Goal: Find specific page/section: Find specific page/section

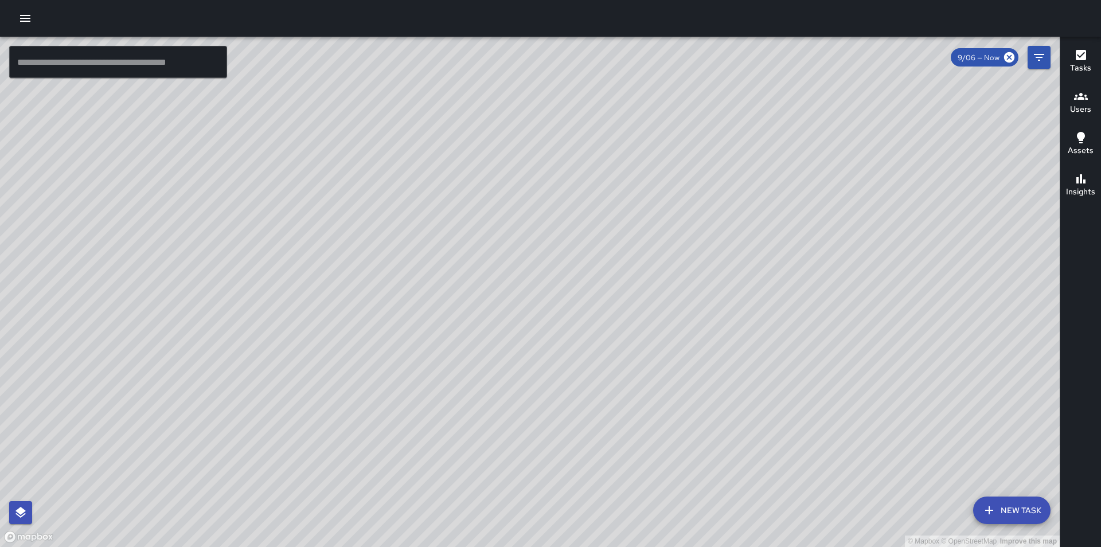
click at [483, 170] on div "© Mapbox © OpenStreetMap Improve this map IM [PERSON_NAME] Ambassador Tasks 2 /…" at bounding box center [530, 292] width 1060 height 510
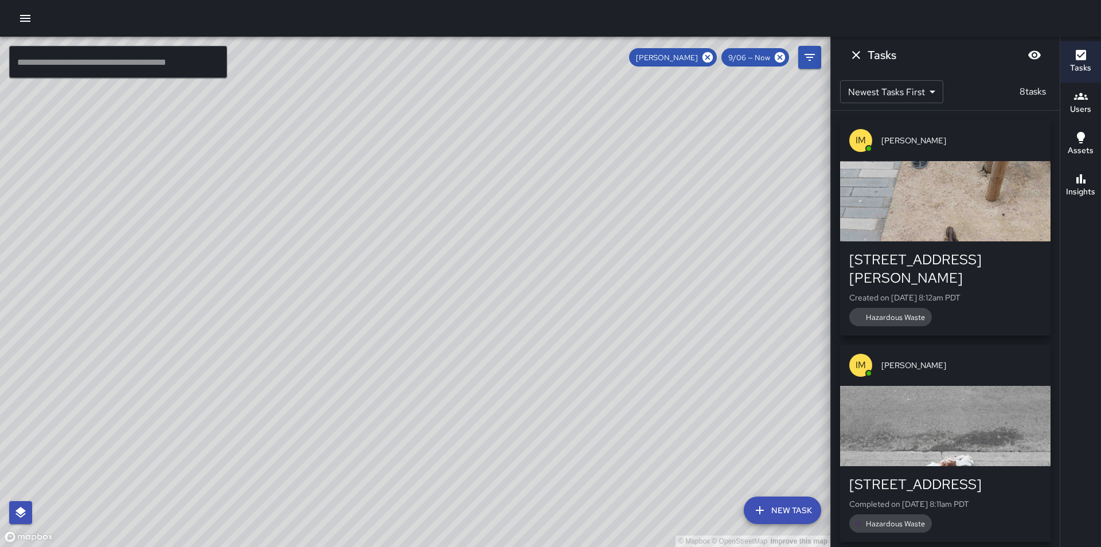
click at [417, 193] on div "© Mapbox © OpenStreetMap Improve this map IM [PERSON_NAME] [STREET_ADDRESS][PER…" at bounding box center [415, 292] width 830 height 510
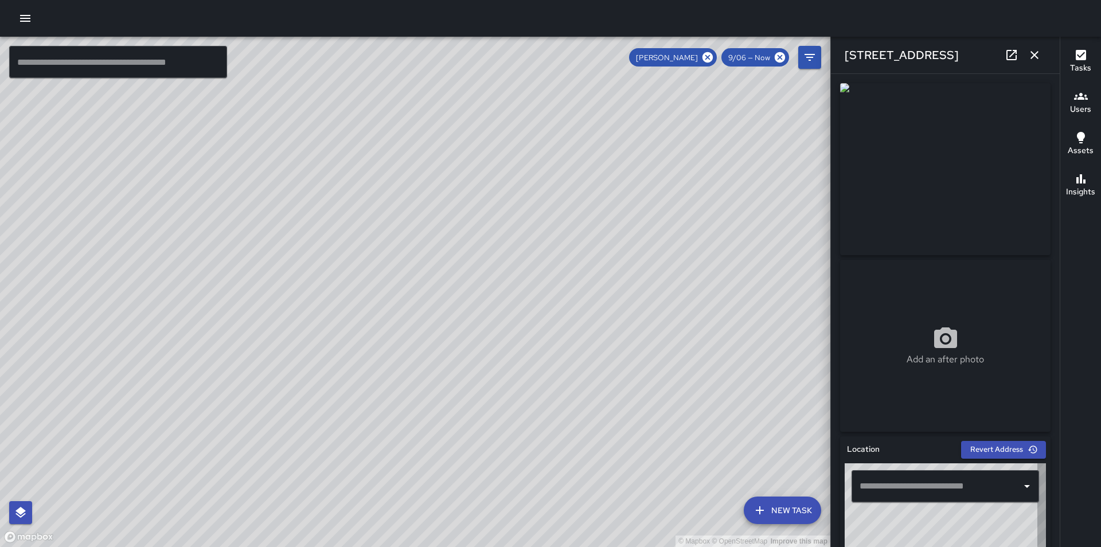
type input "**********"
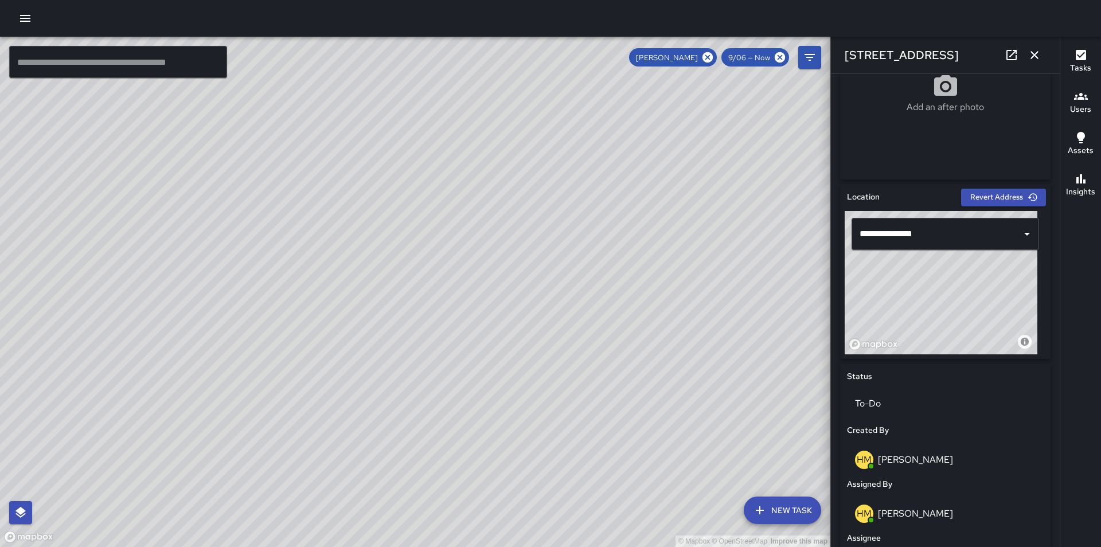
scroll to position [321, 0]
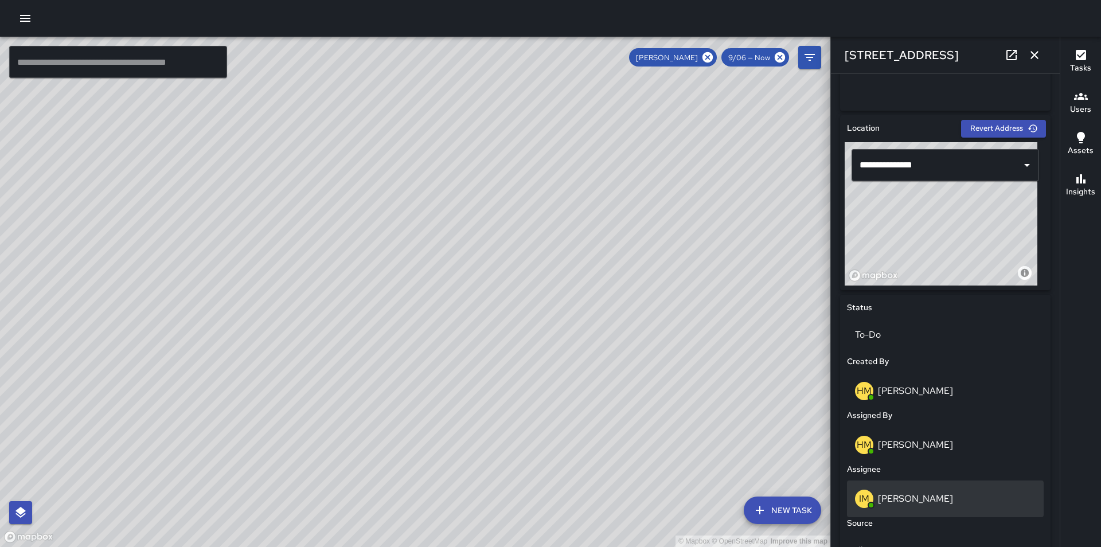
click at [943, 507] on div "IM [PERSON_NAME]" at bounding box center [945, 499] width 181 height 18
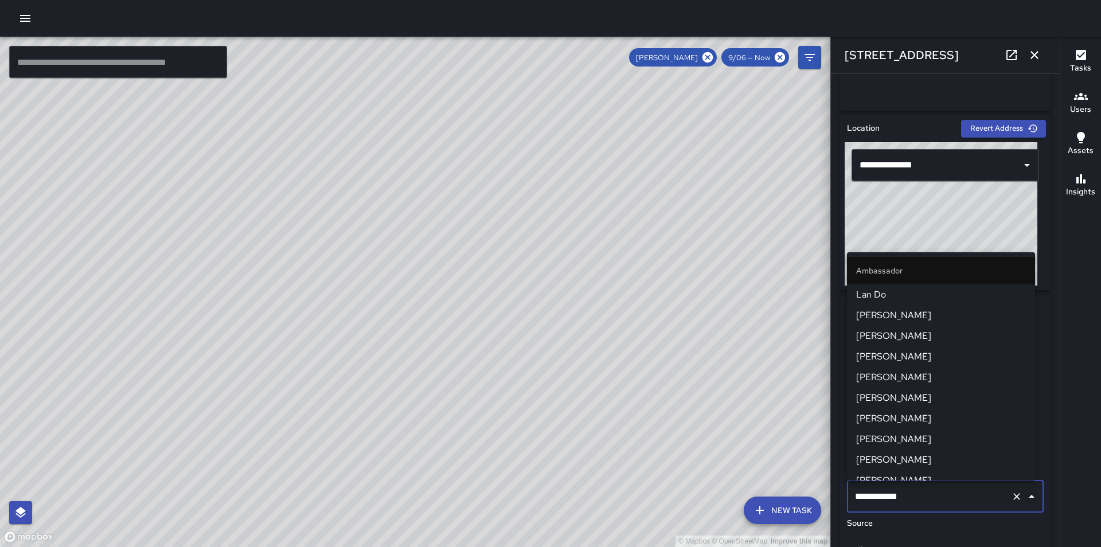
scroll to position [237, 0]
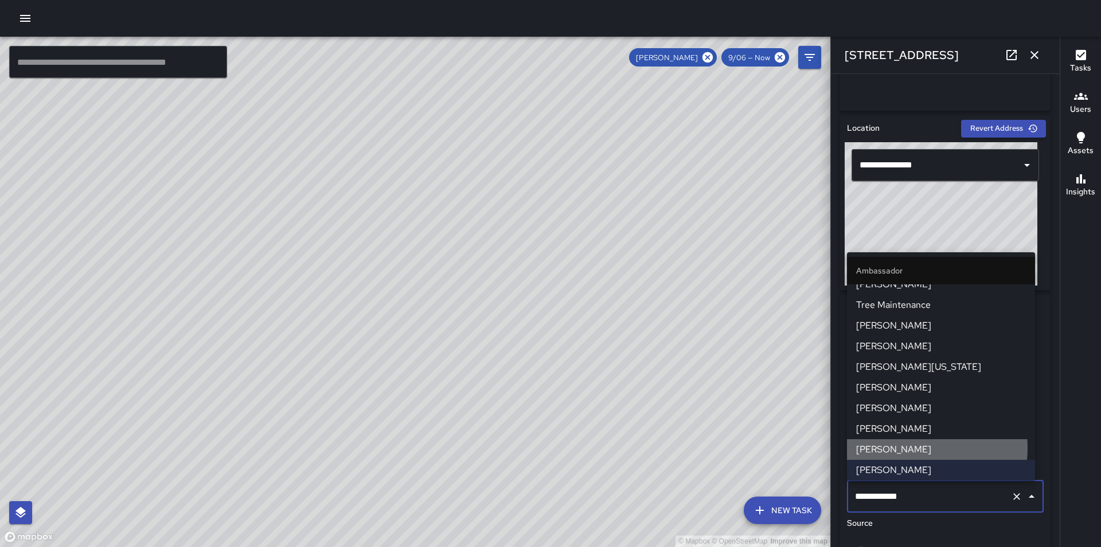
click at [917, 448] on span "[PERSON_NAME]" at bounding box center [941, 450] width 170 height 14
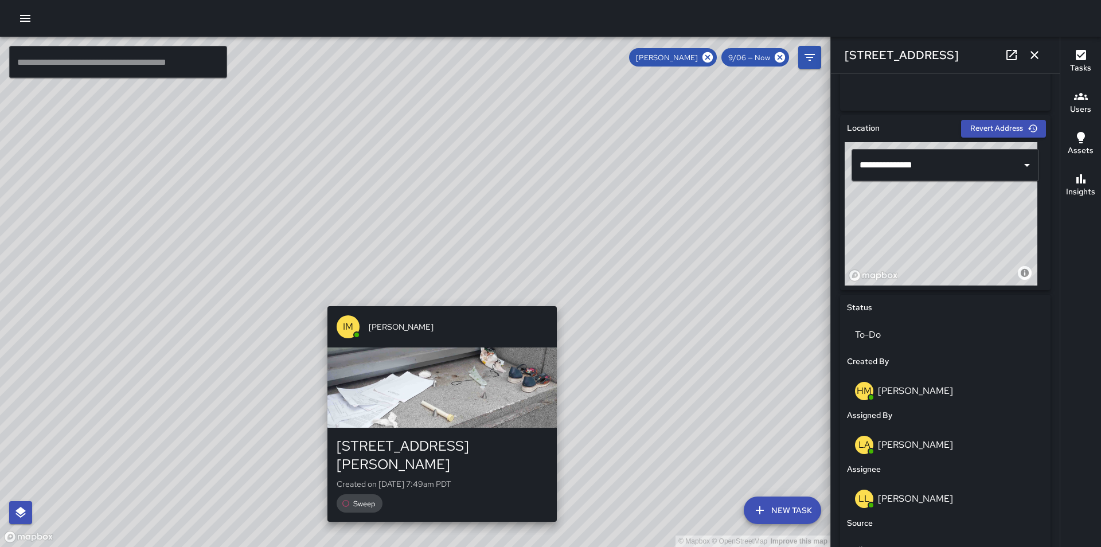
click at [433, 300] on div "© Mapbox © OpenStreetMap Improve this map IM [PERSON_NAME] [STREET_ADDRESS][PER…" at bounding box center [415, 292] width 830 height 510
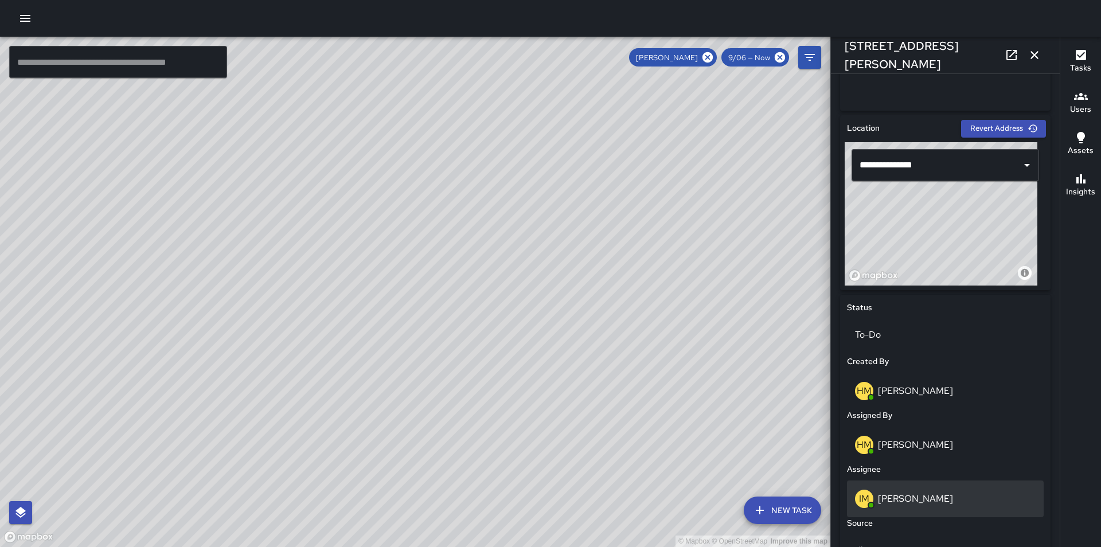
click at [906, 499] on p "[PERSON_NAME]" at bounding box center [915, 499] width 75 height 12
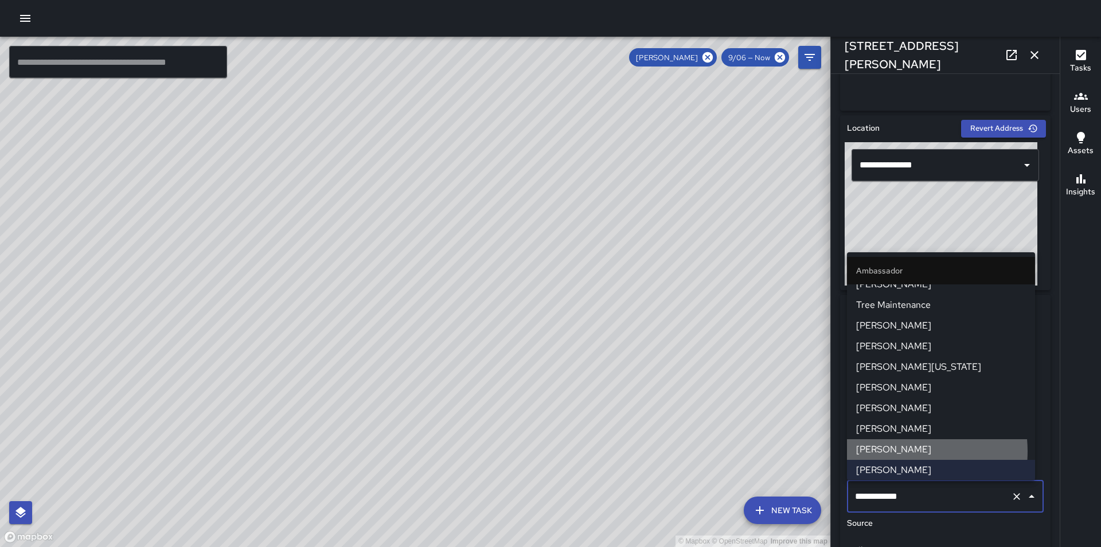
click at [895, 451] on span "[PERSON_NAME]" at bounding box center [941, 450] width 170 height 14
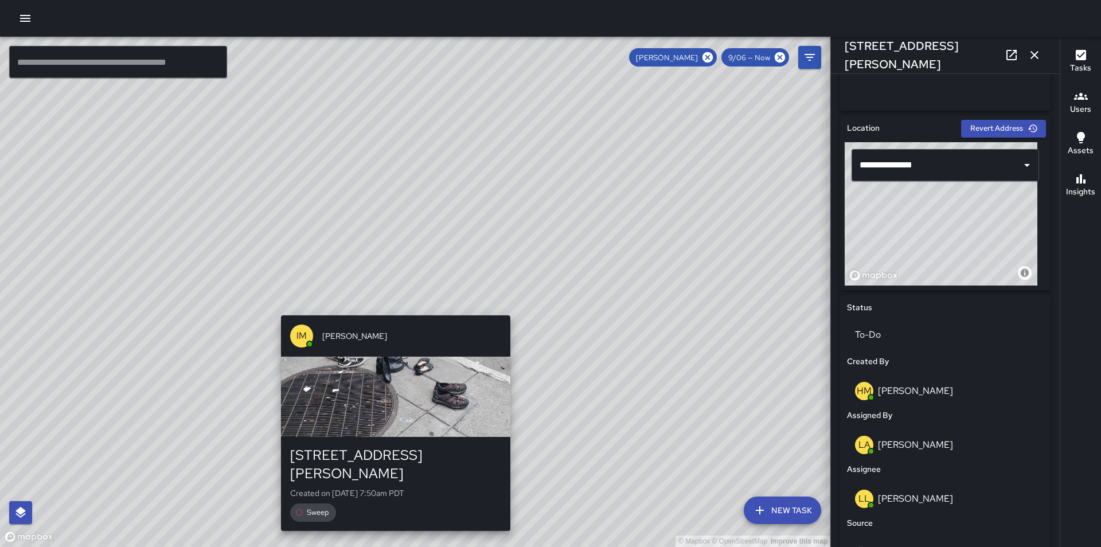
click at [389, 307] on div "© Mapbox © OpenStreetMap Improve this map IM [PERSON_NAME] [STREET_ADDRESS][PER…" at bounding box center [415, 292] width 830 height 510
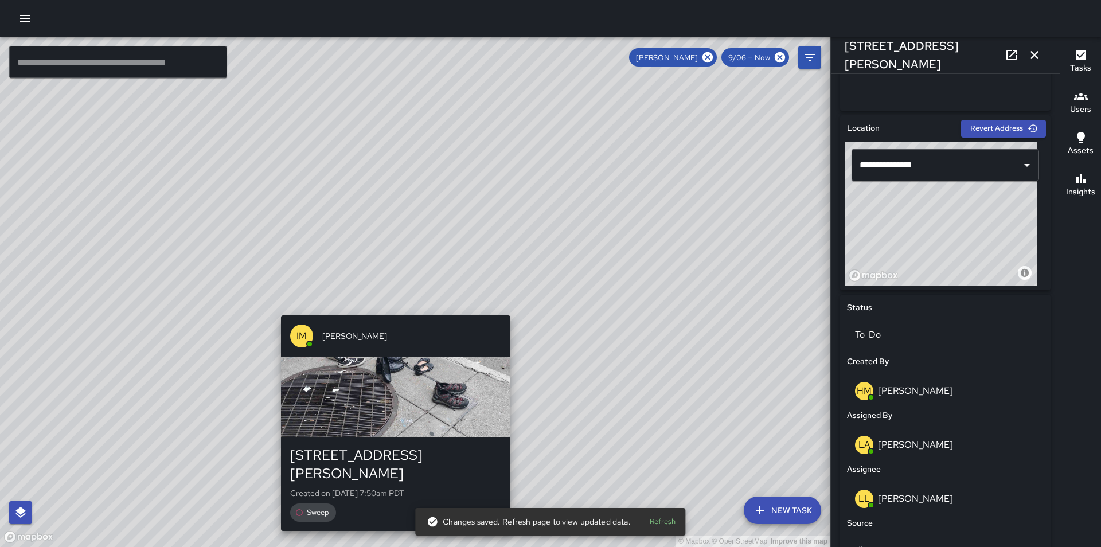
click at [391, 304] on div "© Mapbox © OpenStreetMap Improve this map IM [PERSON_NAME] [STREET_ADDRESS][PER…" at bounding box center [415, 292] width 830 height 510
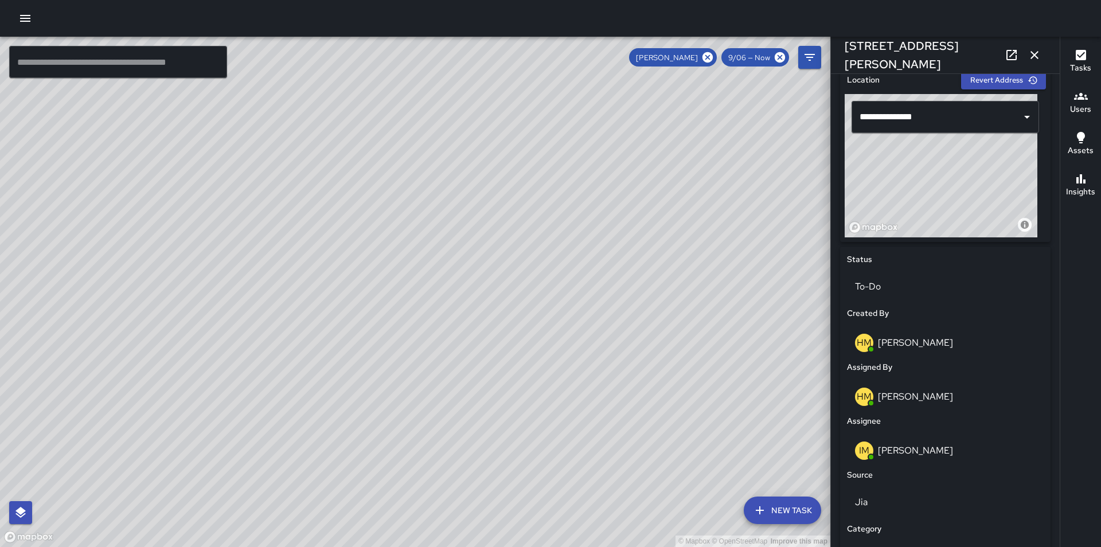
scroll to position [376, 0]
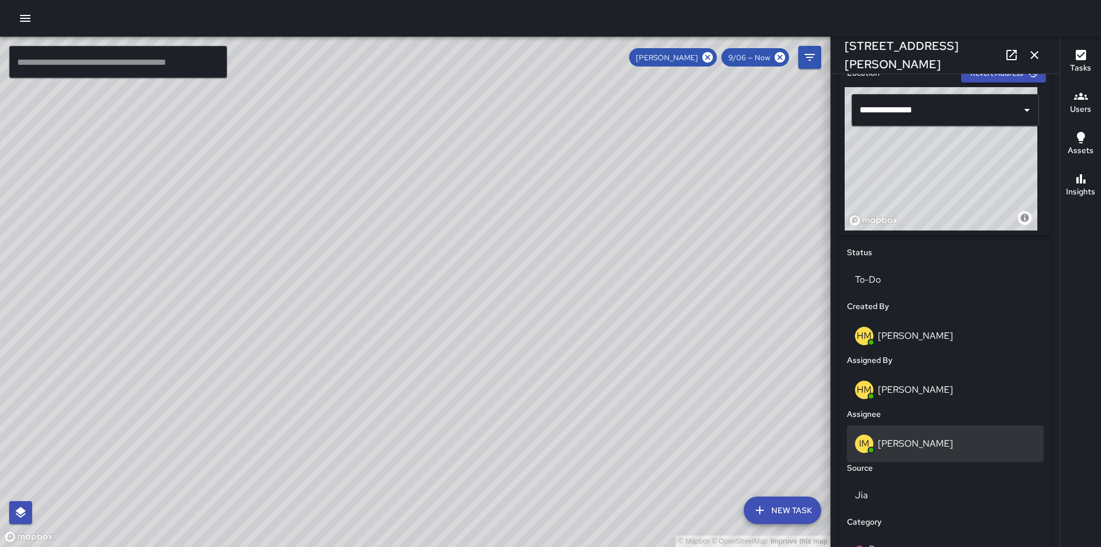
click at [937, 440] on div "IM [PERSON_NAME]" at bounding box center [945, 444] width 181 height 18
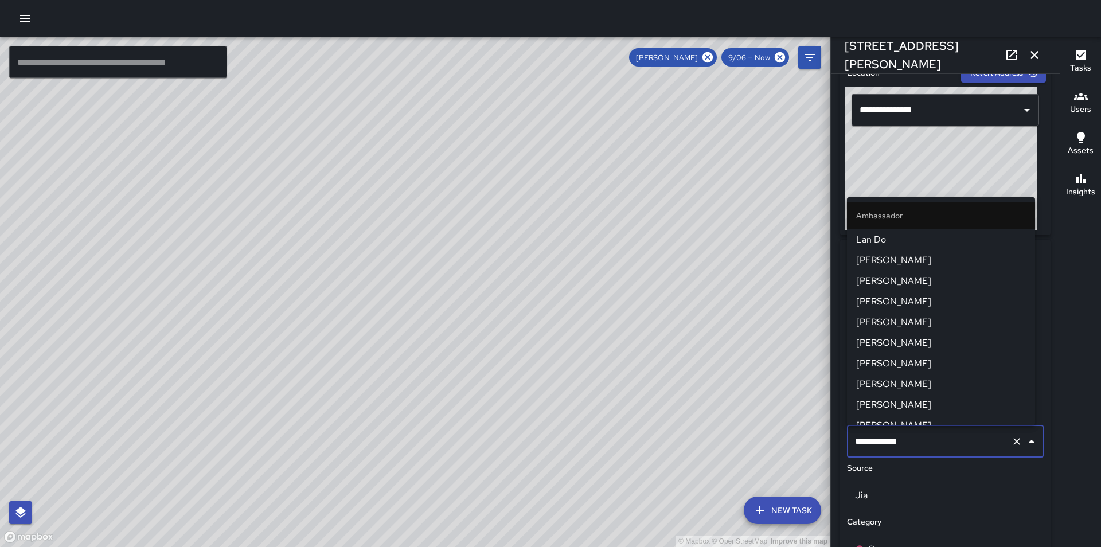
scroll to position [237, 0]
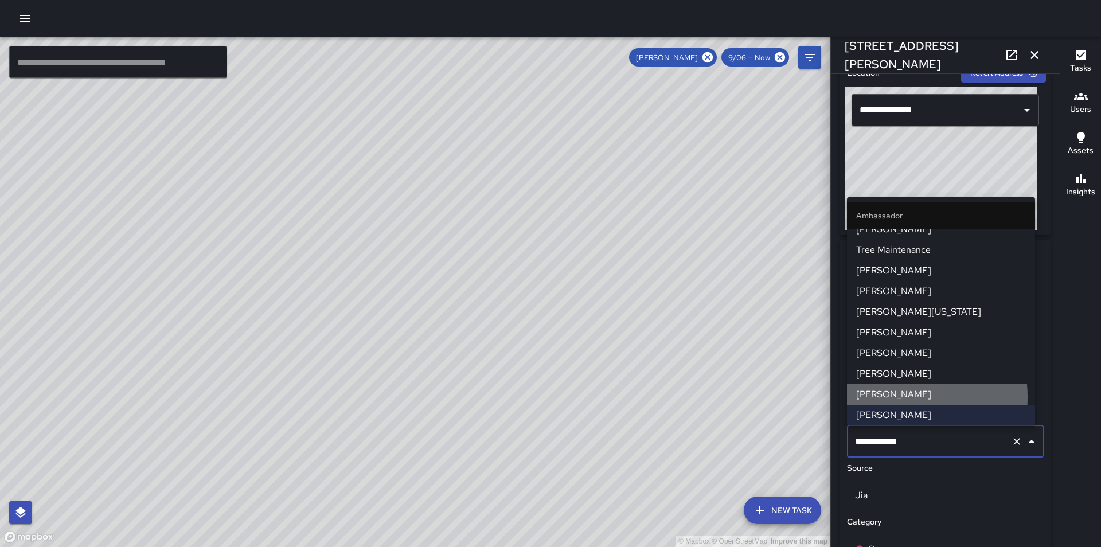
click at [897, 397] on span "[PERSON_NAME]" at bounding box center [941, 395] width 170 height 14
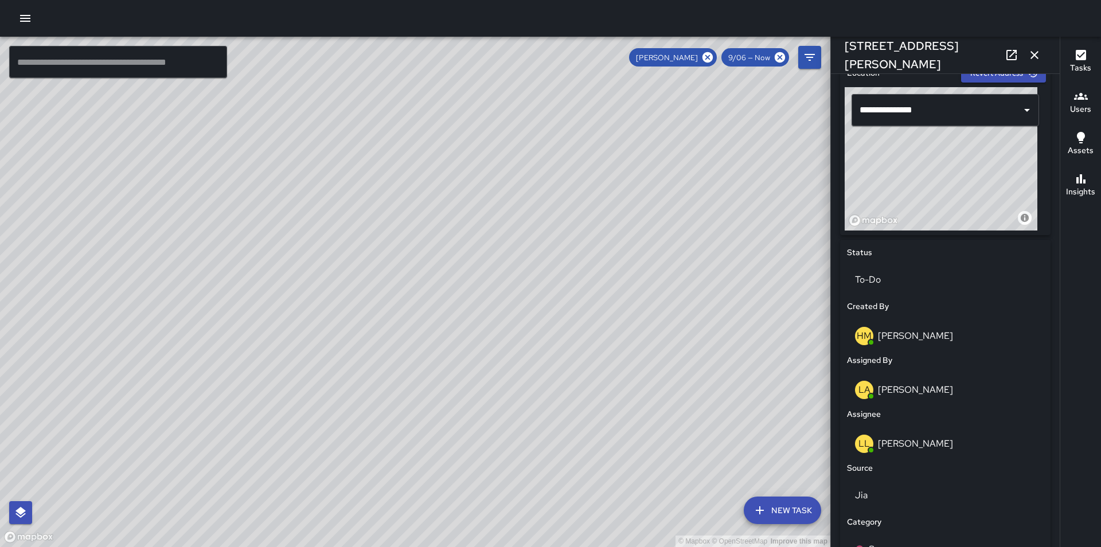
drag, startPoint x: 379, startPoint y: 360, endPoint x: 602, endPoint y: 332, distance: 224.8
click at [602, 332] on div "© Mapbox © OpenStreetMap Improve this map" at bounding box center [415, 292] width 830 height 510
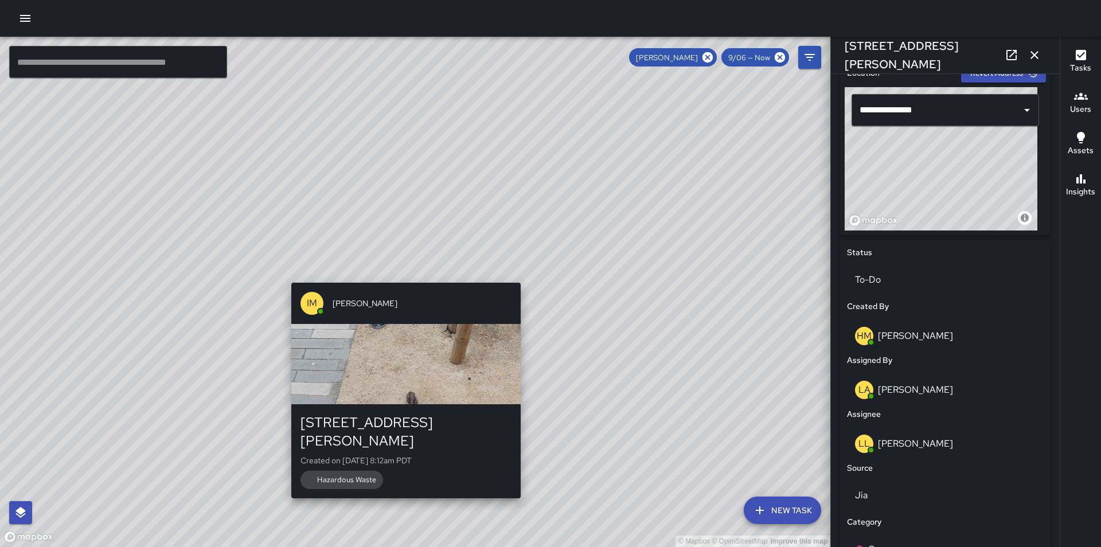
click at [405, 276] on div "© Mapbox © OpenStreetMap Improve this map IM [PERSON_NAME] [STREET_ADDRESS][PER…" at bounding box center [415, 292] width 830 height 510
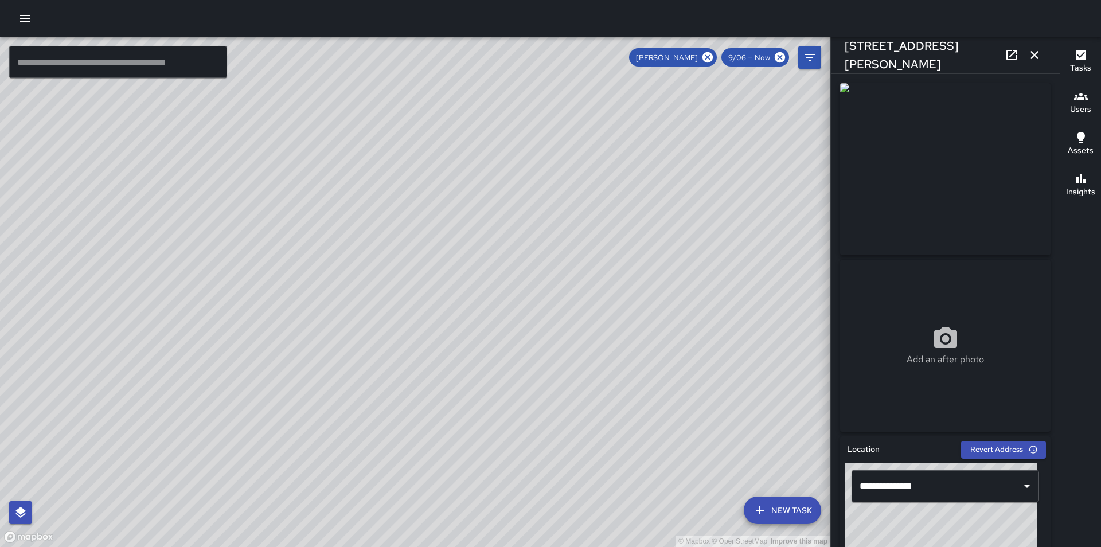
scroll to position [309, 0]
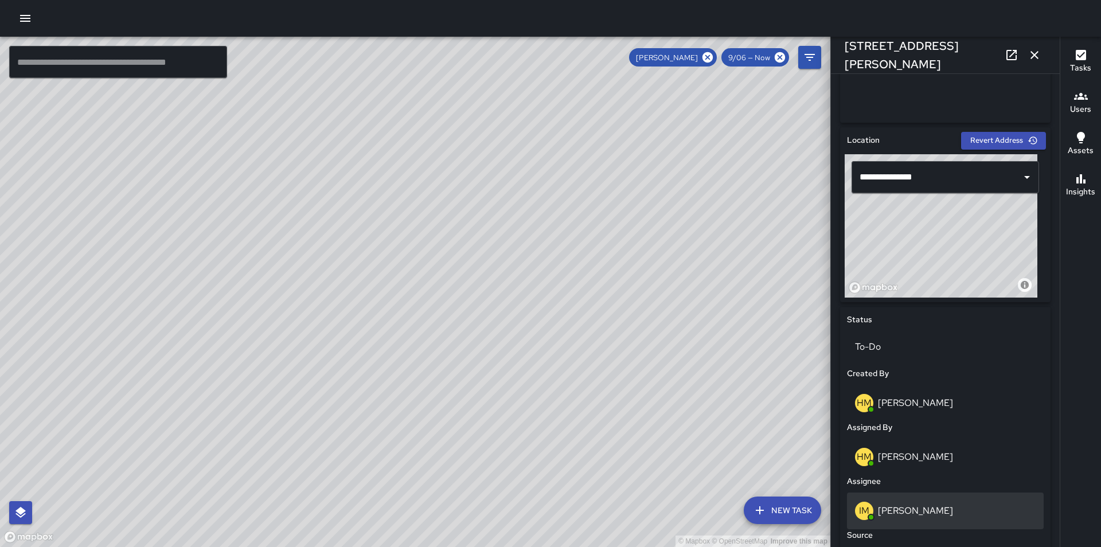
click at [940, 503] on div "IM [PERSON_NAME]" at bounding box center [945, 511] width 181 height 18
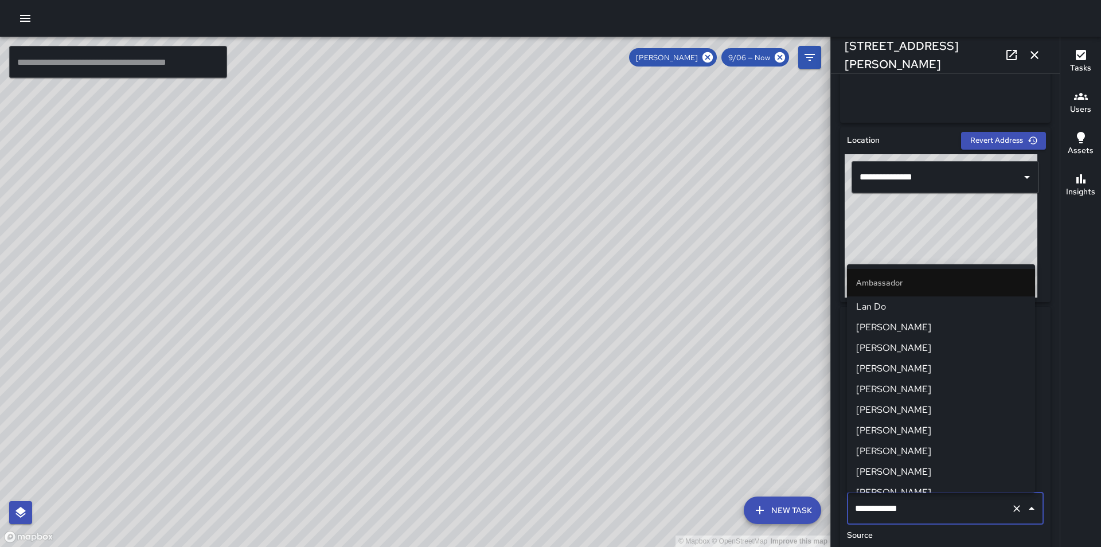
scroll to position [237, 0]
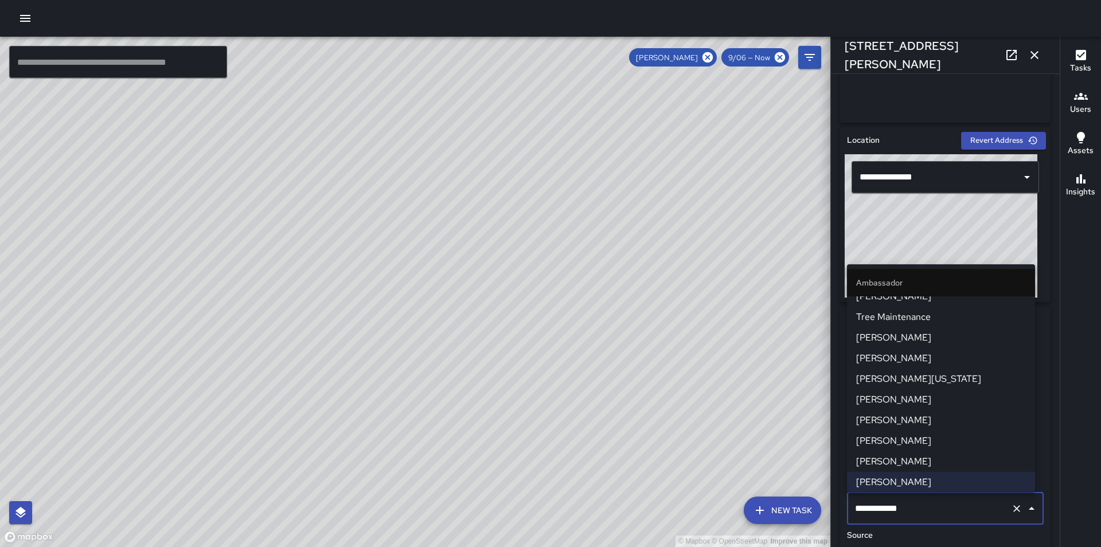
click at [920, 466] on span "[PERSON_NAME]" at bounding box center [941, 462] width 170 height 14
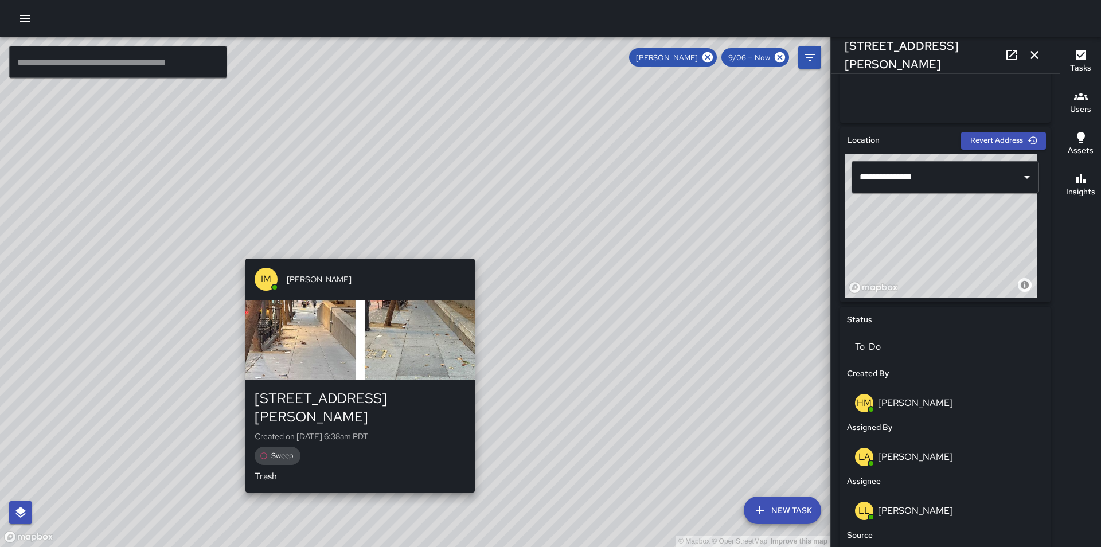
click at [357, 251] on div "© Mapbox © OpenStreetMap Improve this map IM [PERSON_NAME] [STREET_ADDRESS][PER…" at bounding box center [415, 292] width 830 height 510
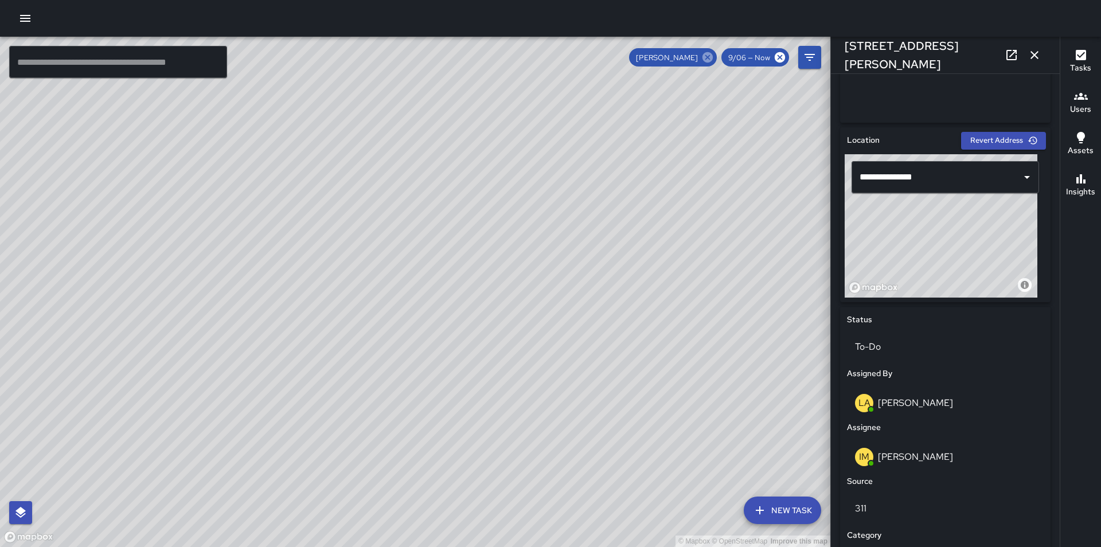
click at [706, 55] on icon at bounding box center [707, 57] width 10 height 10
drag, startPoint x: 576, startPoint y: 420, endPoint x: 589, endPoint y: 298, distance: 123.4
click at [589, 298] on div "© Mapbox © OpenStreetMap Improve this map" at bounding box center [415, 292] width 830 height 510
drag, startPoint x: 596, startPoint y: 430, endPoint x: 489, endPoint y: 253, distance: 207.1
click at [489, 253] on div "© Mapbox © OpenStreetMap Improve this map" at bounding box center [415, 292] width 830 height 510
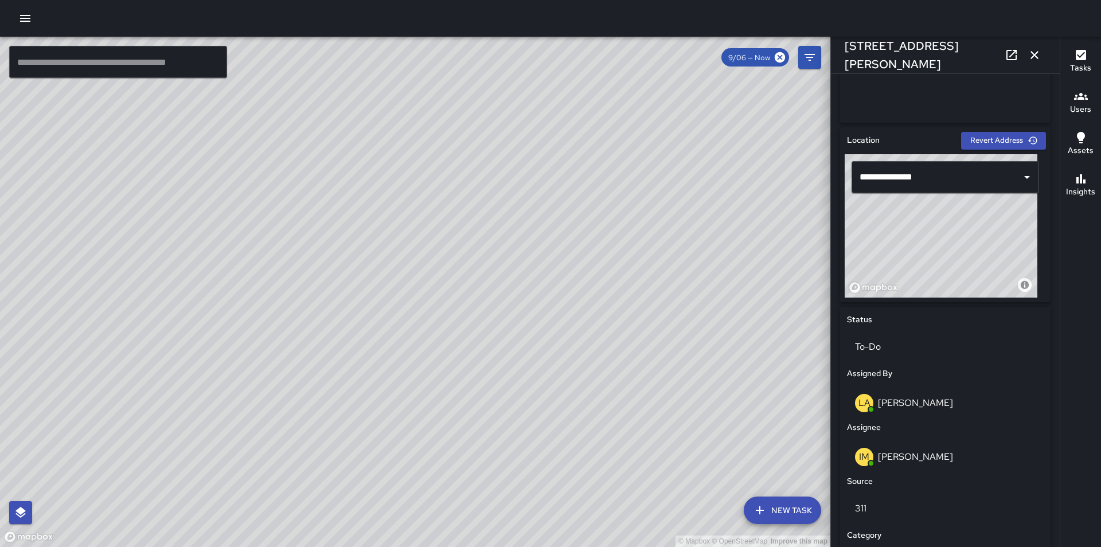
drag, startPoint x: 536, startPoint y: 424, endPoint x: 497, endPoint y: 286, distance: 143.0
click at [497, 286] on div "© Mapbox © OpenStreetMap Improve this map" at bounding box center [415, 292] width 830 height 510
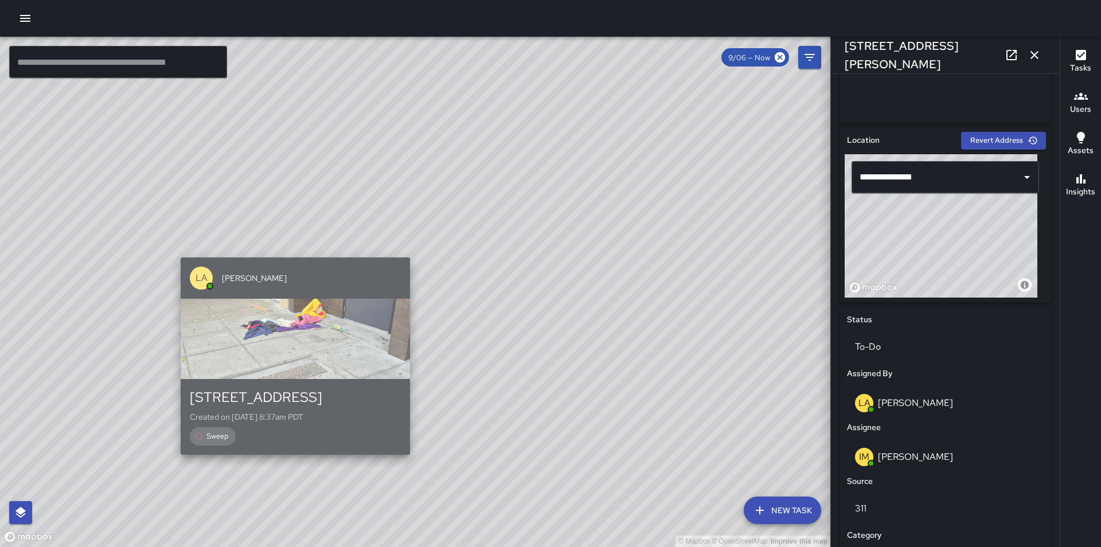
click at [335, 388] on div "[STREET_ADDRESS]" at bounding box center [295, 397] width 211 height 18
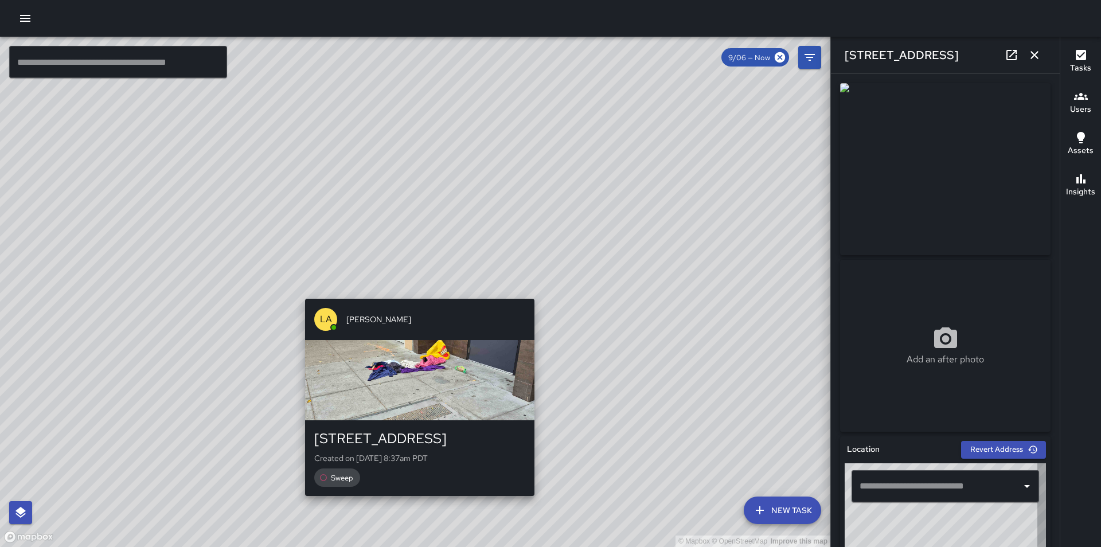
type input "**********"
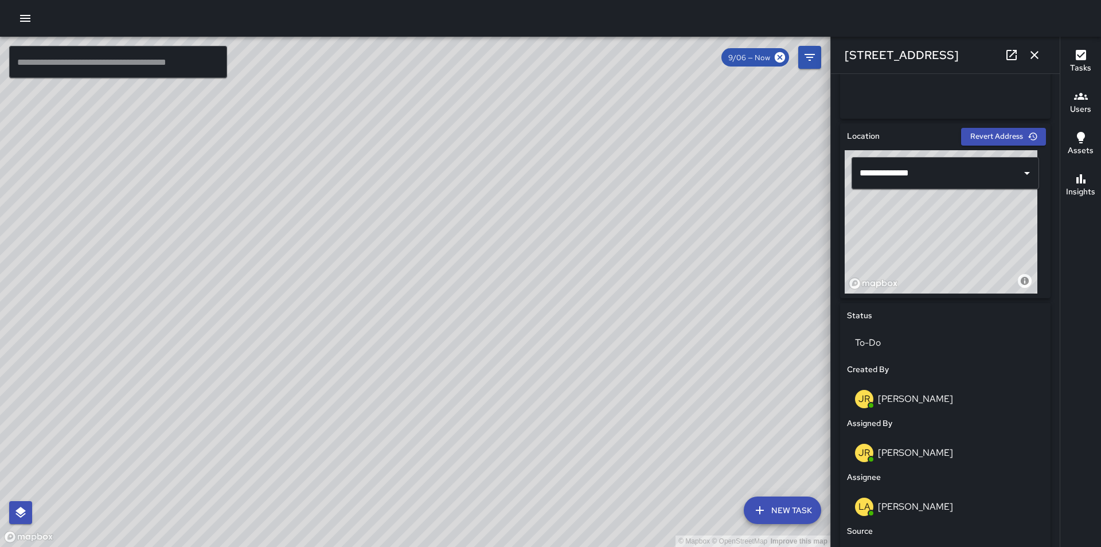
scroll to position [321, 0]
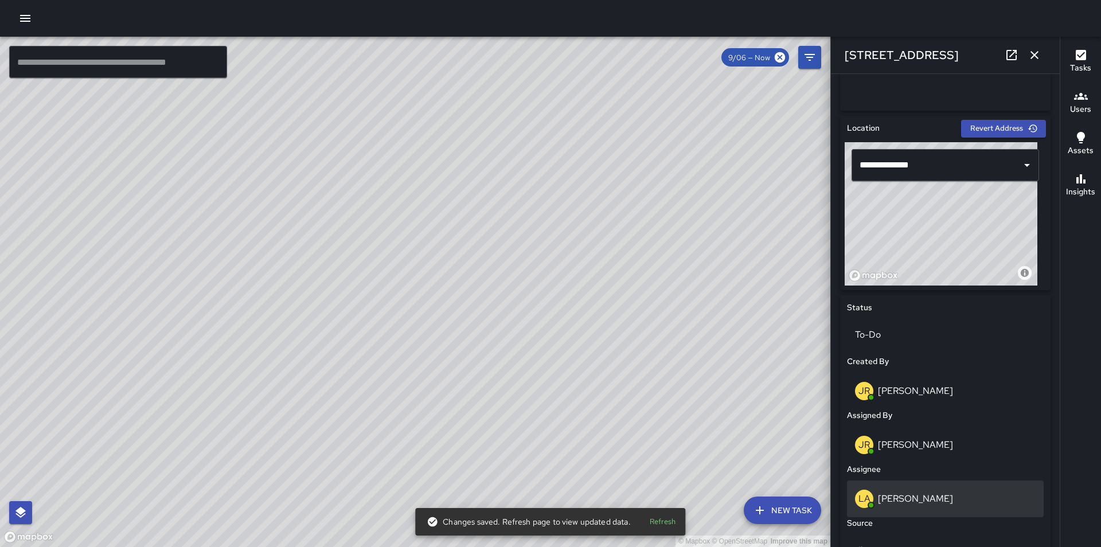
click at [938, 511] on div "LA [PERSON_NAME]" at bounding box center [945, 499] width 197 height 37
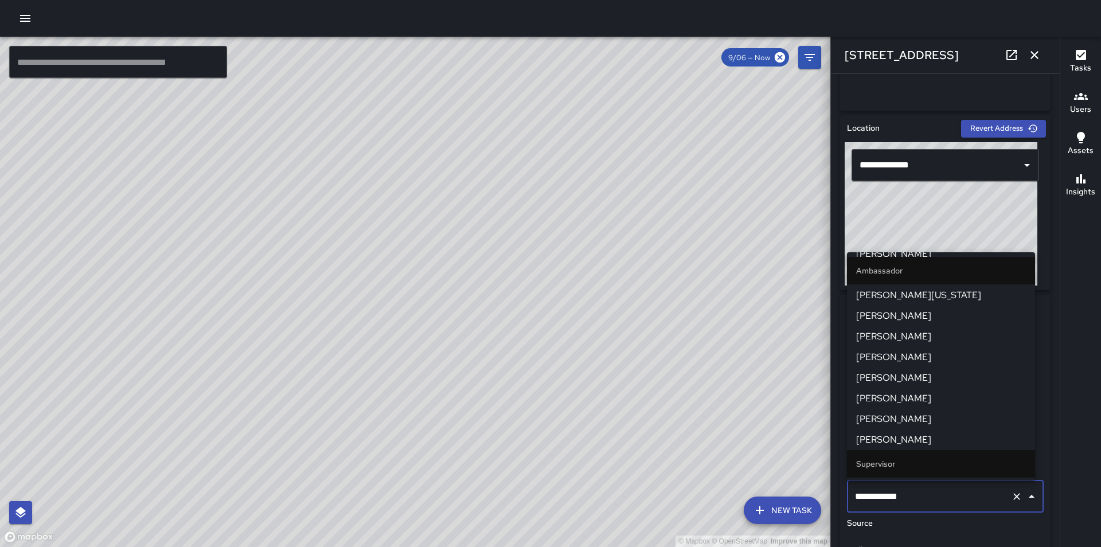
scroll to position [311, 0]
click at [1013, 499] on icon "Clear" at bounding box center [1016, 496] width 7 height 7
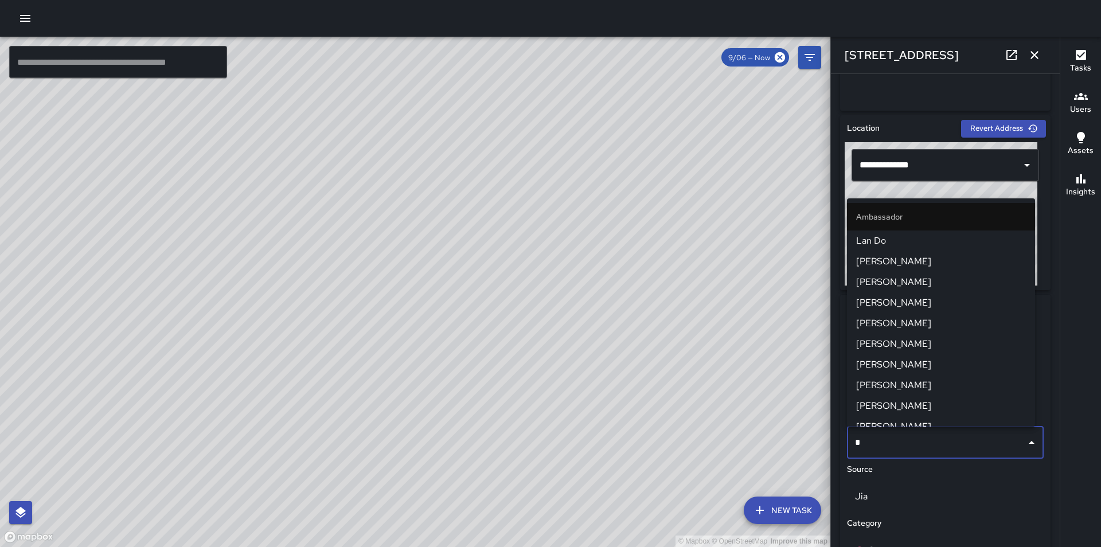
type input "**"
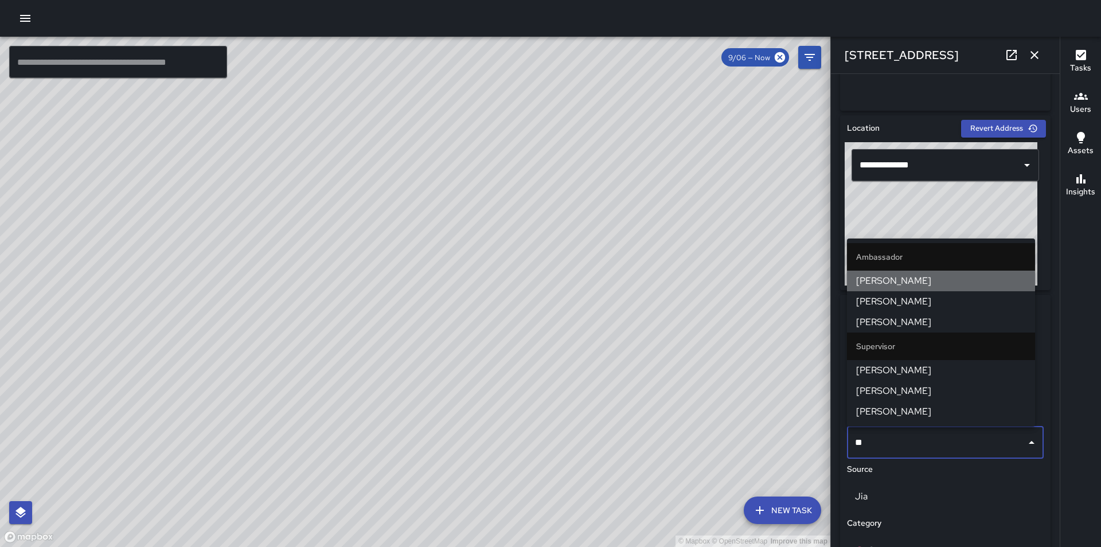
click at [944, 277] on span "[PERSON_NAME]" at bounding box center [941, 281] width 170 height 14
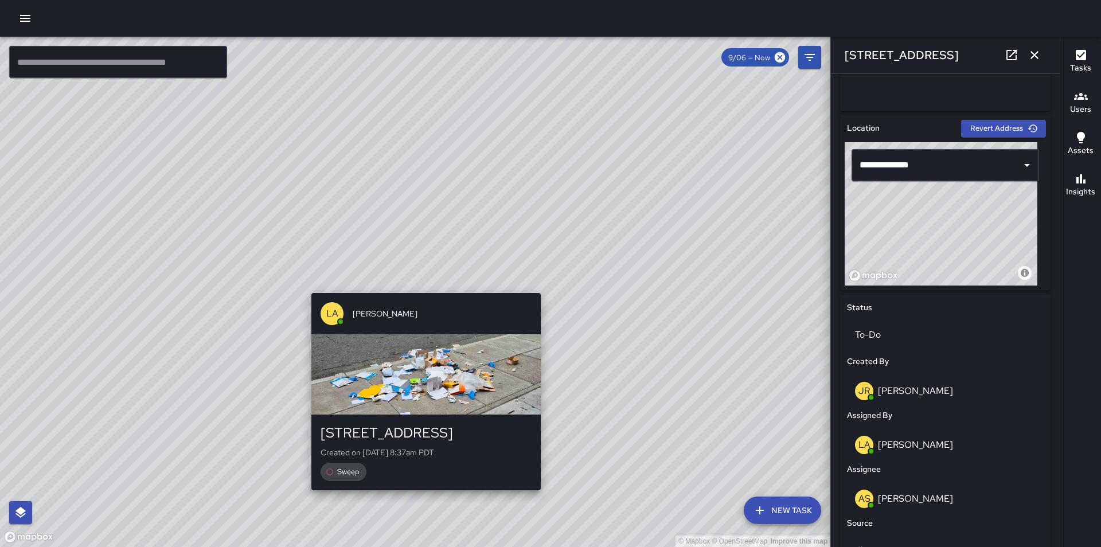
click at [425, 285] on div "© Mapbox © OpenStreetMap Improve this map LA [PERSON_NAME] 34 Page Street Creat…" at bounding box center [415, 292] width 830 height 510
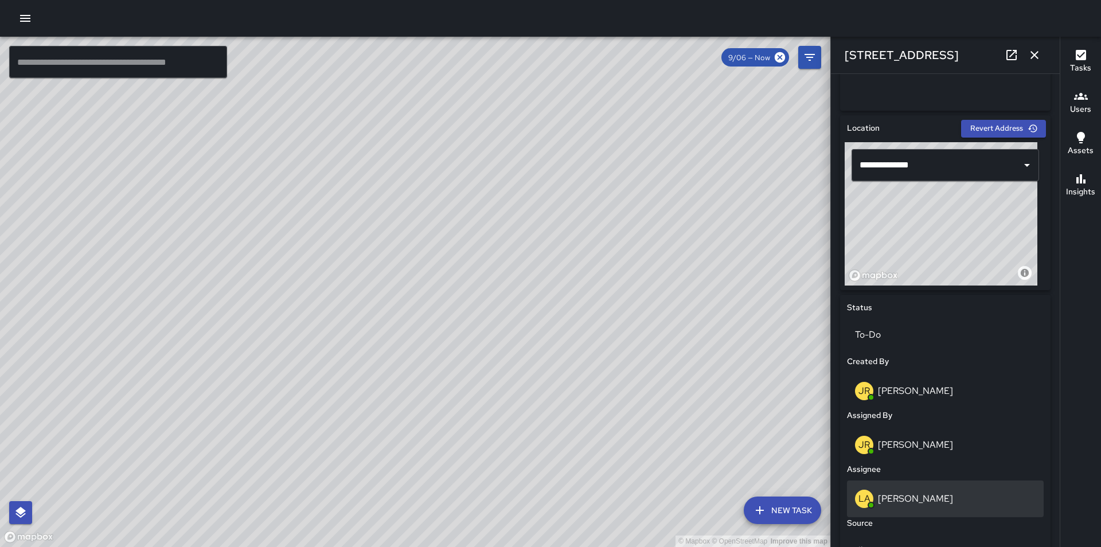
click at [907, 497] on p "[PERSON_NAME]" at bounding box center [915, 499] width 75 height 12
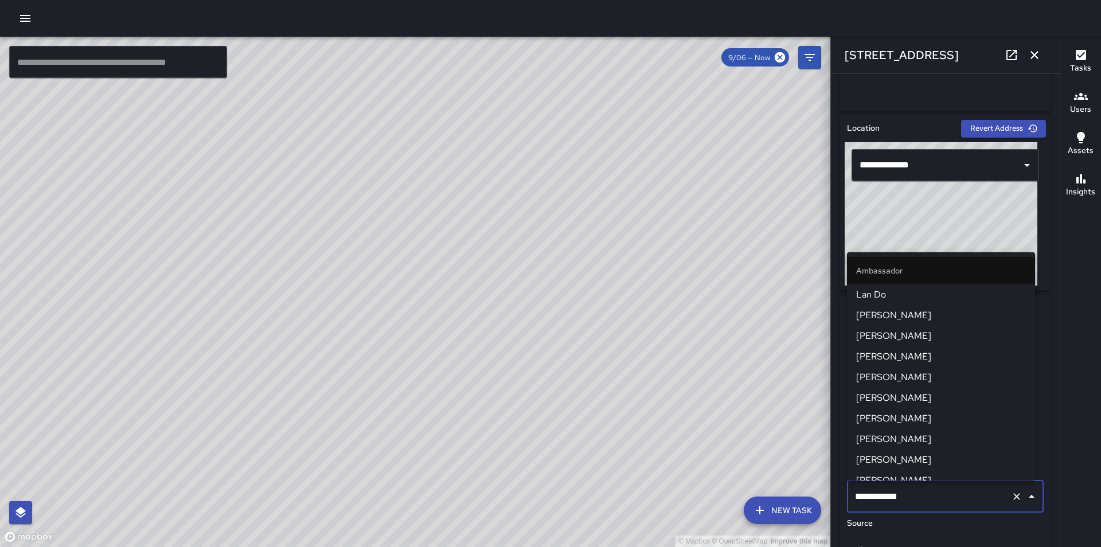
scroll to position [575, 0]
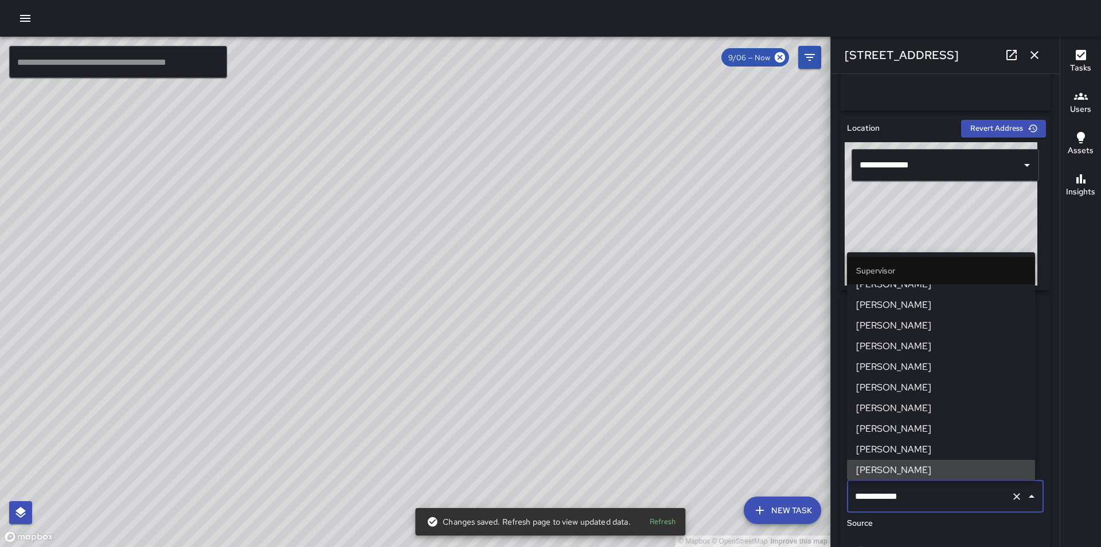
click at [913, 501] on input "**********" at bounding box center [929, 497] width 154 height 22
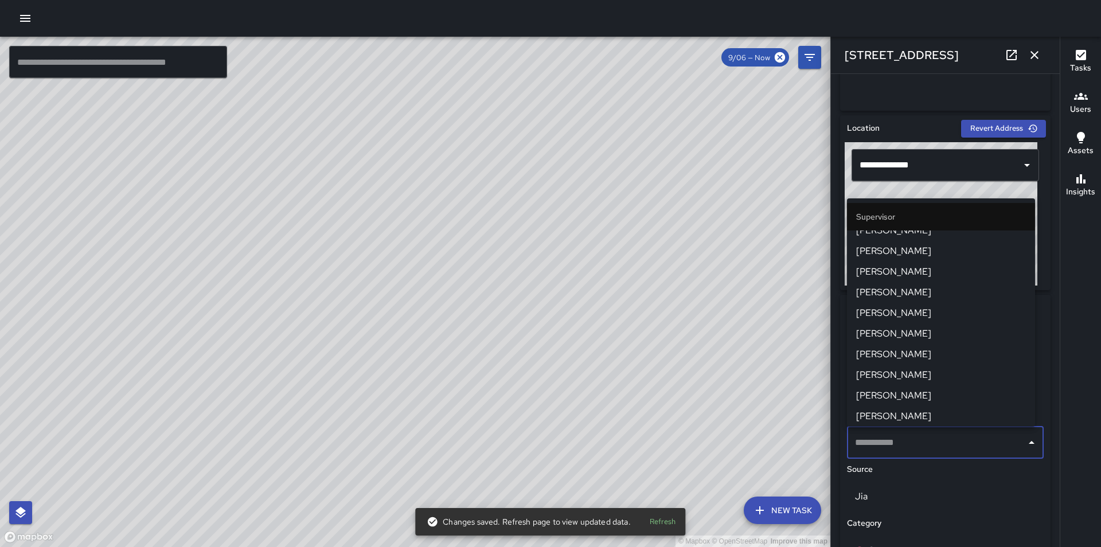
scroll to position [0, 0]
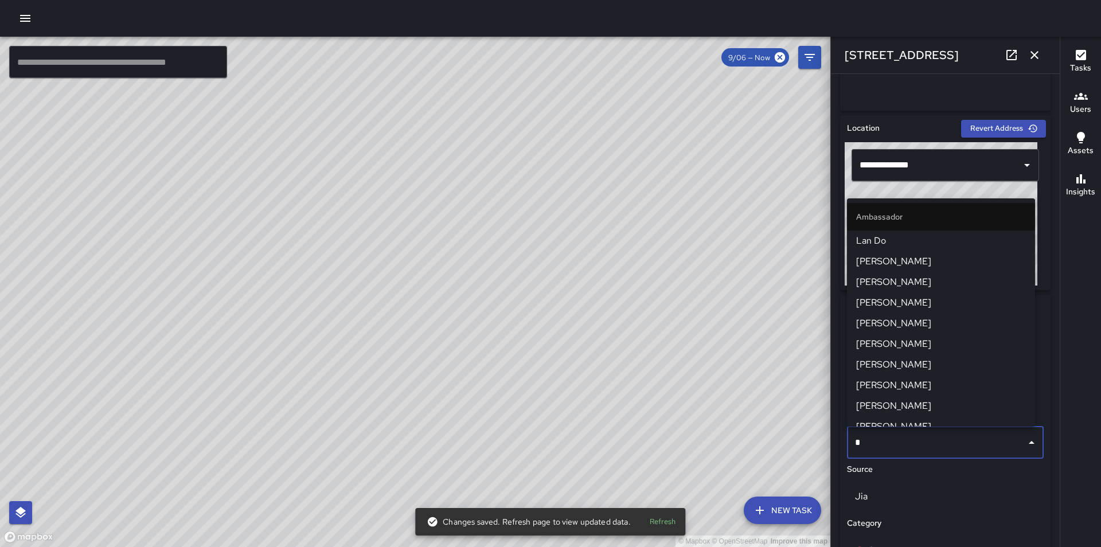
type input "**"
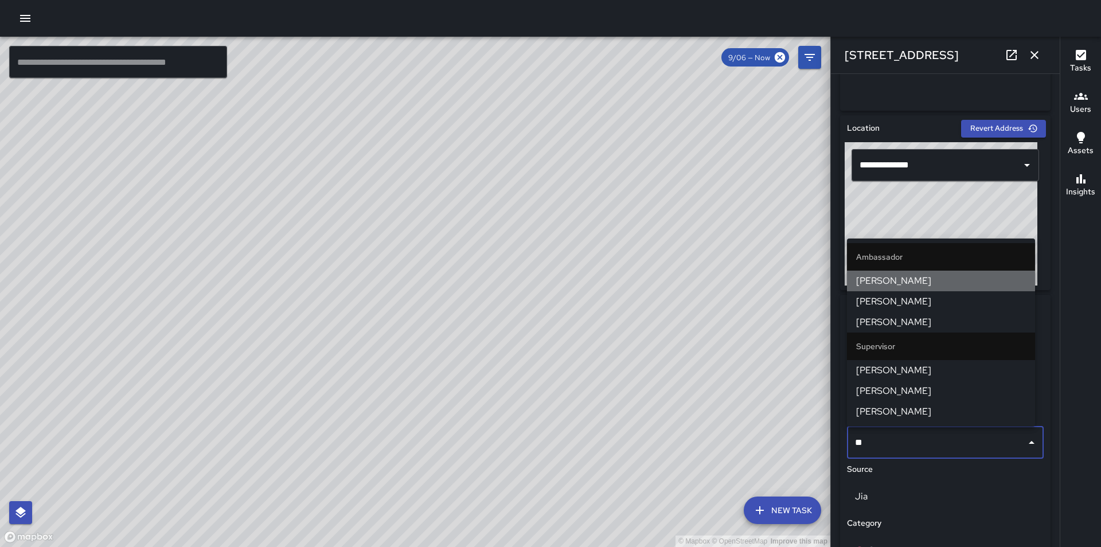
click at [935, 287] on span "[PERSON_NAME]" at bounding box center [941, 281] width 170 height 14
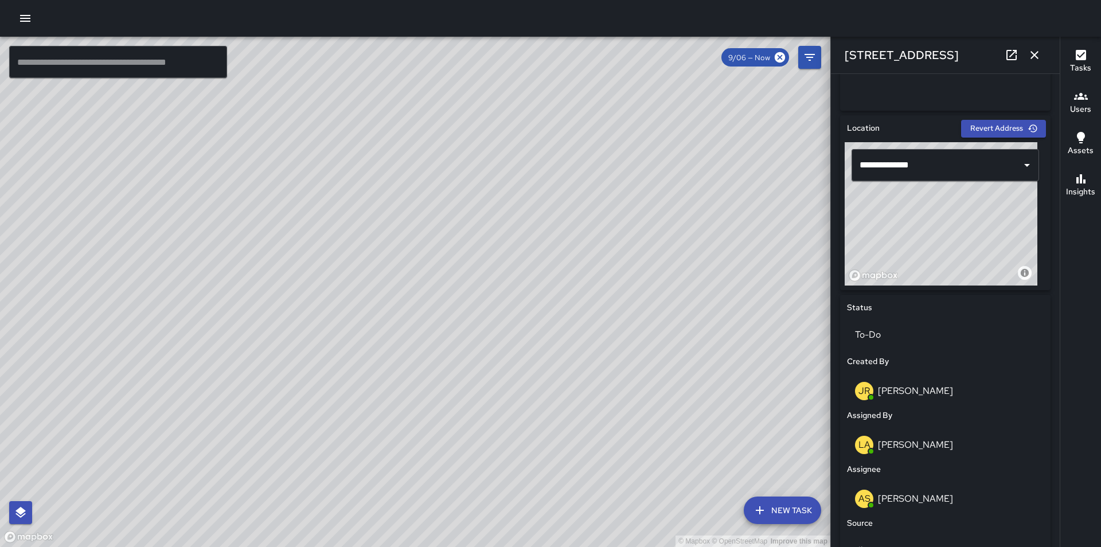
click at [1037, 57] on icon "button" at bounding box center [1035, 55] width 14 height 14
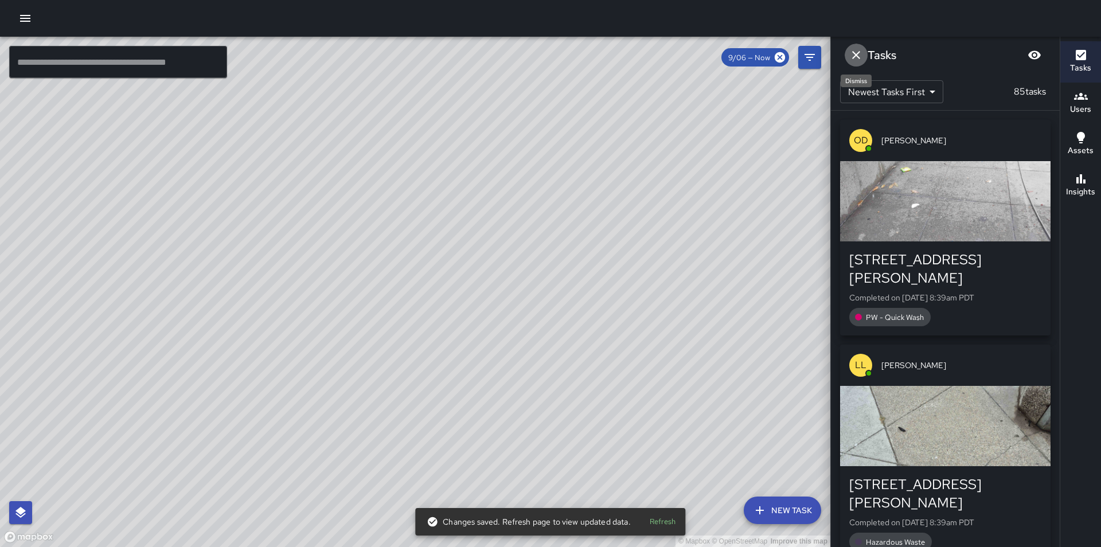
click at [855, 52] on icon "Dismiss" at bounding box center [856, 55] width 14 height 14
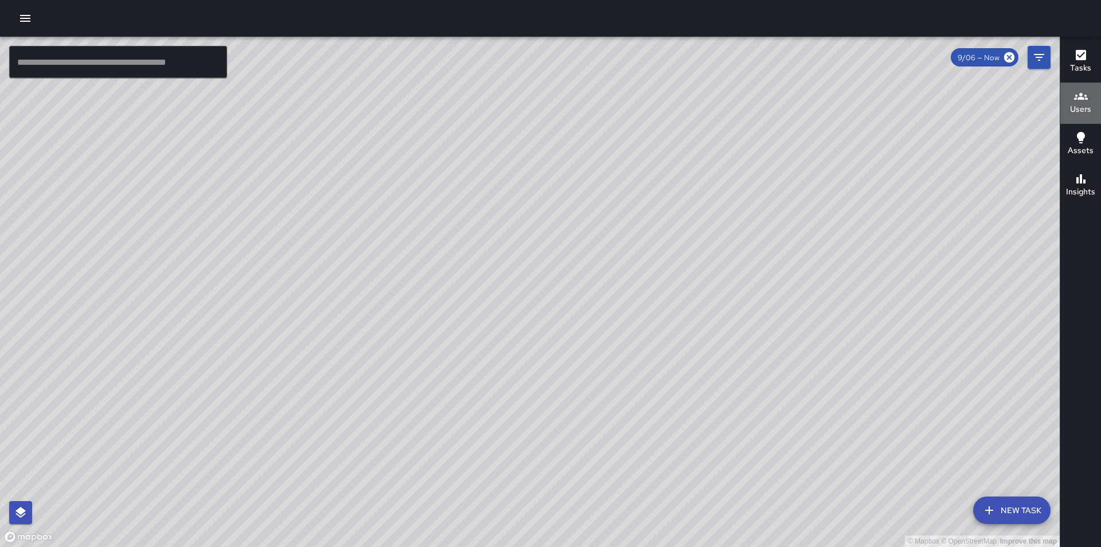
click at [1092, 103] on button "Users" at bounding box center [1080, 103] width 41 height 41
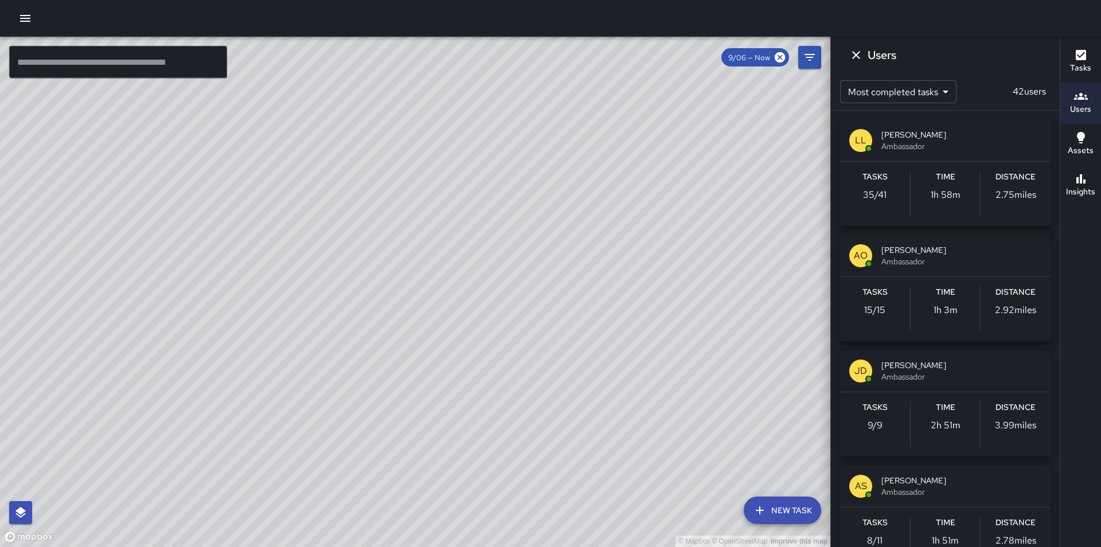
click at [1080, 67] on h6 "Tasks" at bounding box center [1080, 68] width 21 height 13
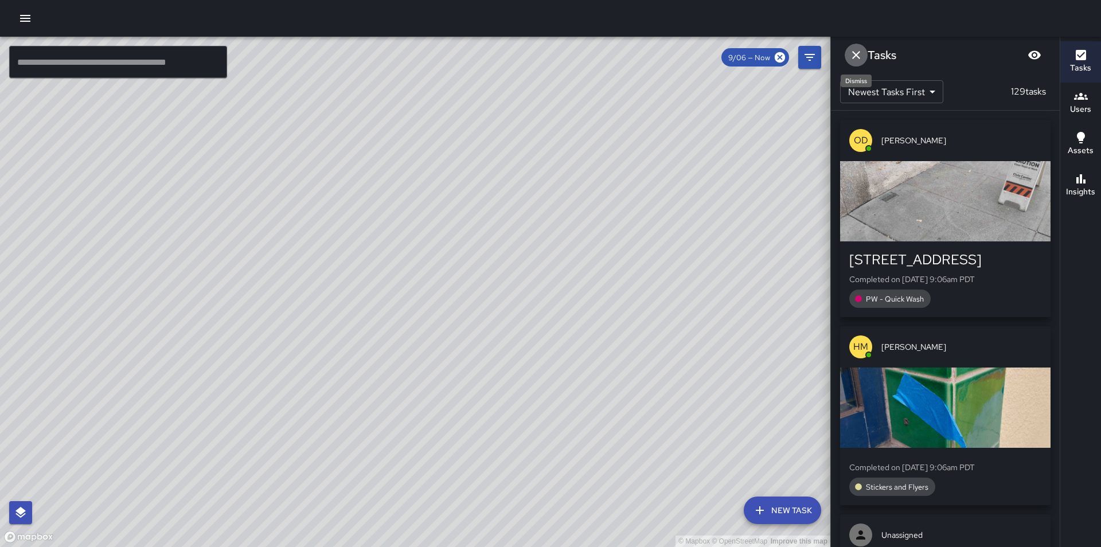
click at [854, 54] on icon "Dismiss" at bounding box center [856, 55] width 8 height 8
